Goal: Information Seeking & Learning: Learn about a topic

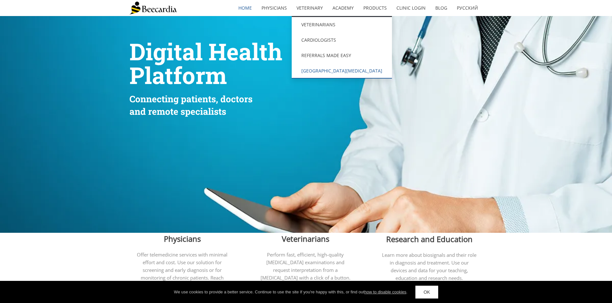
click at [320, 69] on link "[GEOGRAPHIC_DATA][MEDICAL_DATA]" at bounding box center [342, 70] width 100 height 15
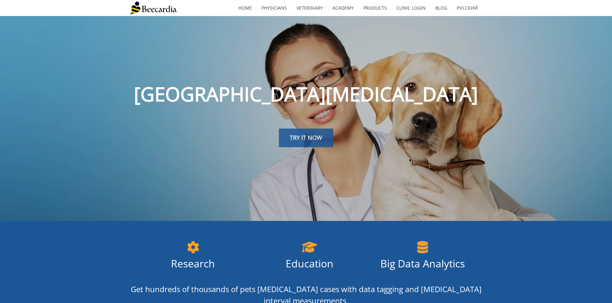
click at [302, 141] on span "TRY IT NOW" at bounding box center [306, 138] width 32 height 8
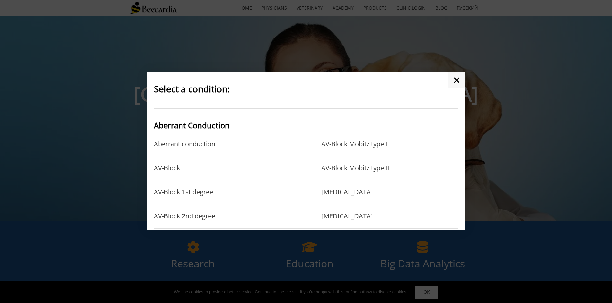
click at [453, 75] on link "✕" at bounding box center [456, 81] width 16 height 16
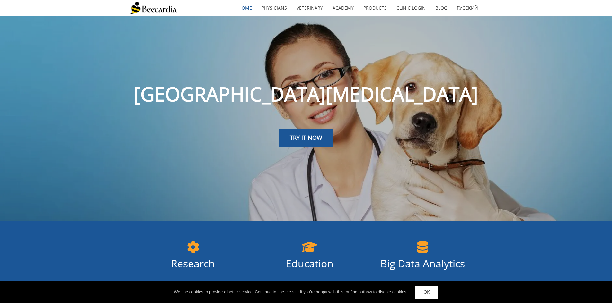
click at [249, 4] on link "home" at bounding box center [244, 8] width 23 height 15
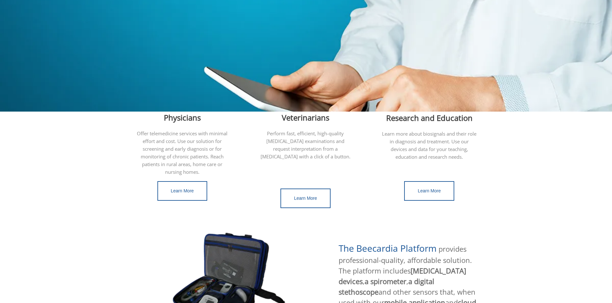
scroll to position [161, 0]
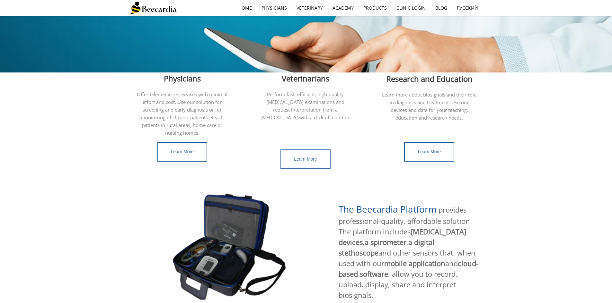
click at [308, 150] on link "Learn More" at bounding box center [305, 160] width 50 height 20
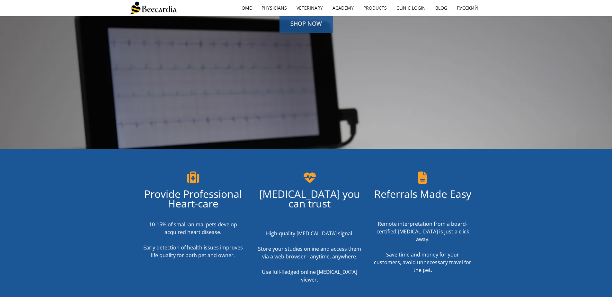
scroll to position [193, 0]
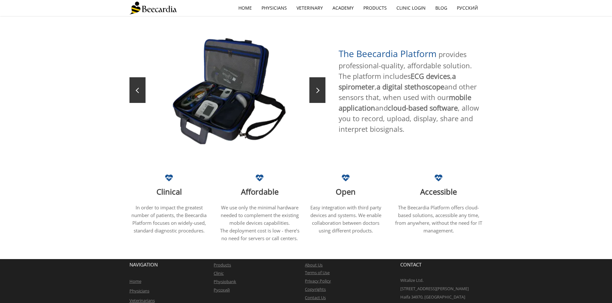
scroll to position [336, 0]
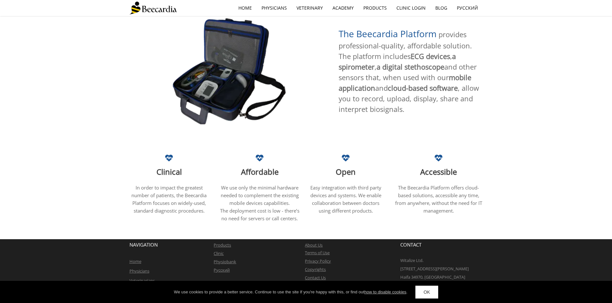
click at [136, 278] on link "Veterinarians" at bounding box center [141, 281] width 25 height 6
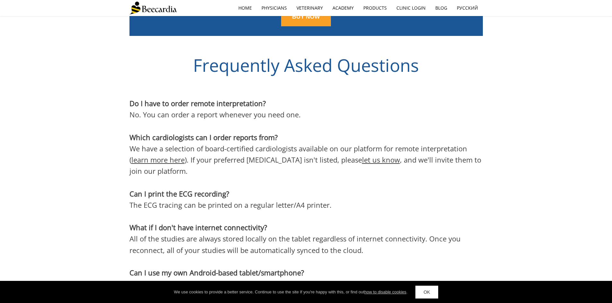
scroll to position [1936, 0]
